Goal: Find specific page/section: Find specific page/section

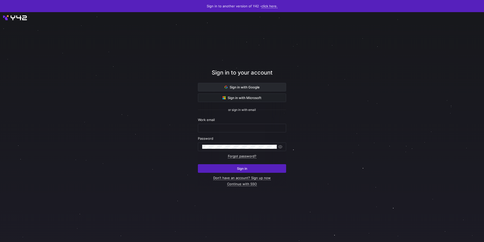
click at [232, 87] on span "Sign in with Google" at bounding box center [242, 87] width 35 height 4
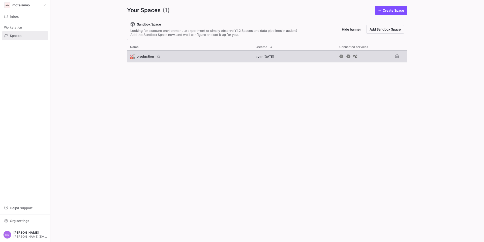
click at [145, 58] on span "production" at bounding box center [145, 56] width 17 height 4
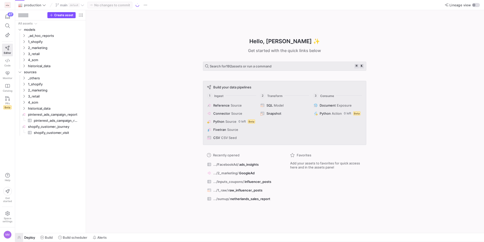
click at [20, 237] on span "button" at bounding box center [19, 237] width 8 height 9
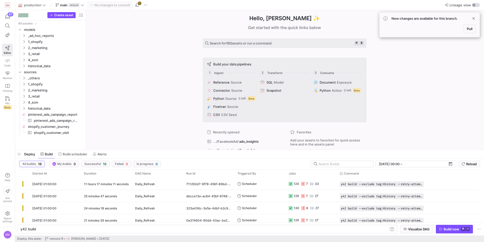
click at [123, 129] on div "Hello, [PERSON_NAME] ✨ Get started with the quick links below Search for 192 as…" at bounding box center [284, 79] width 393 height 139
click at [20, 155] on span "button" at bounding box center [19, 154] width 8 height 9
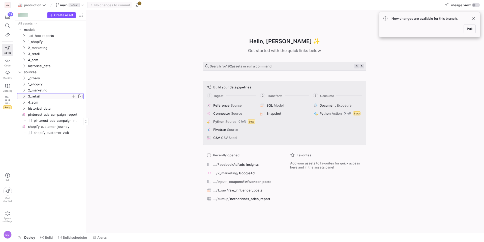
click at [24, 96] on icon "Press SPACE to select this row." at bounding box center [24, 96] width 4 height 3
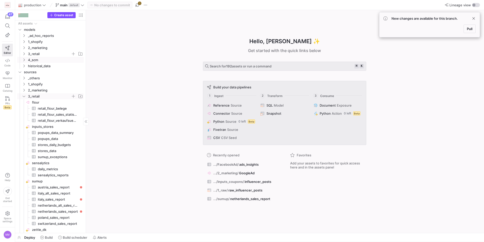
click at [23, 53] on icon "Press SPACE to select this row." at bounding box center [24, 53] width 4 height 3
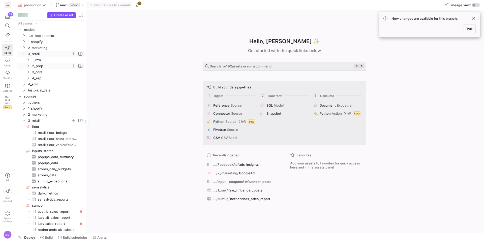
click at [41, 63] on span "2_prep" at bounding box center [51, 66] width 39 height 6
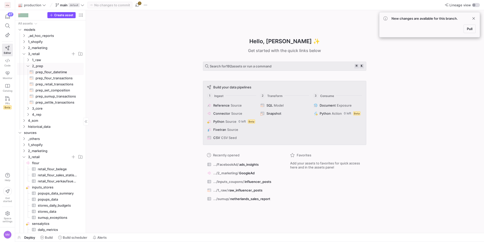
click at [33, 71] on icon "Press SPACE to select this row." at bounding box center [32, 71] width 4 height 3
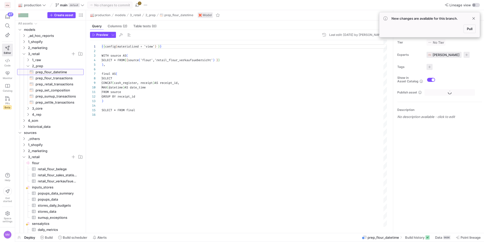
scroll to position [45, 0]
